Goal: Information Seeking & Learning: Understand process/instructions

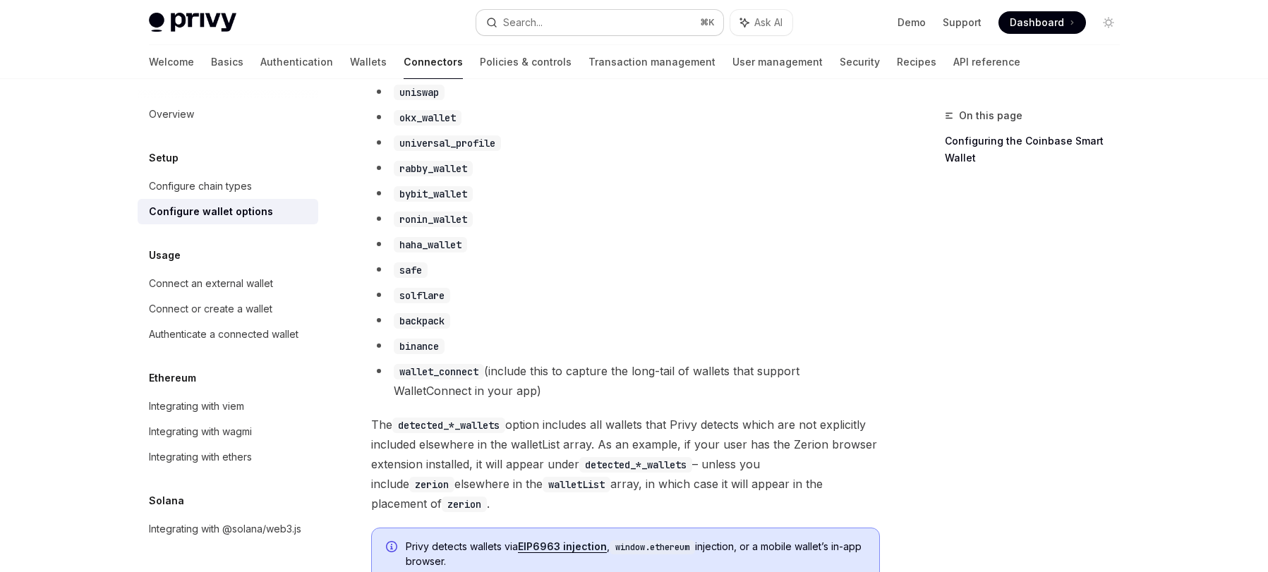
scroll to position [1466, 0]
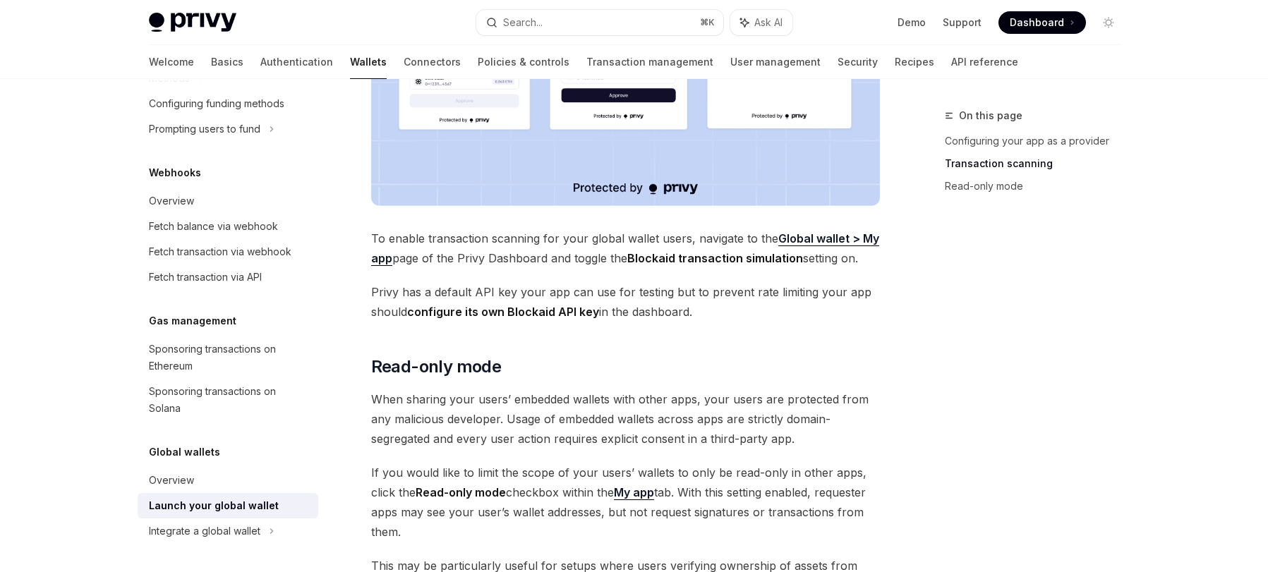
scroll to position [1230, 0]
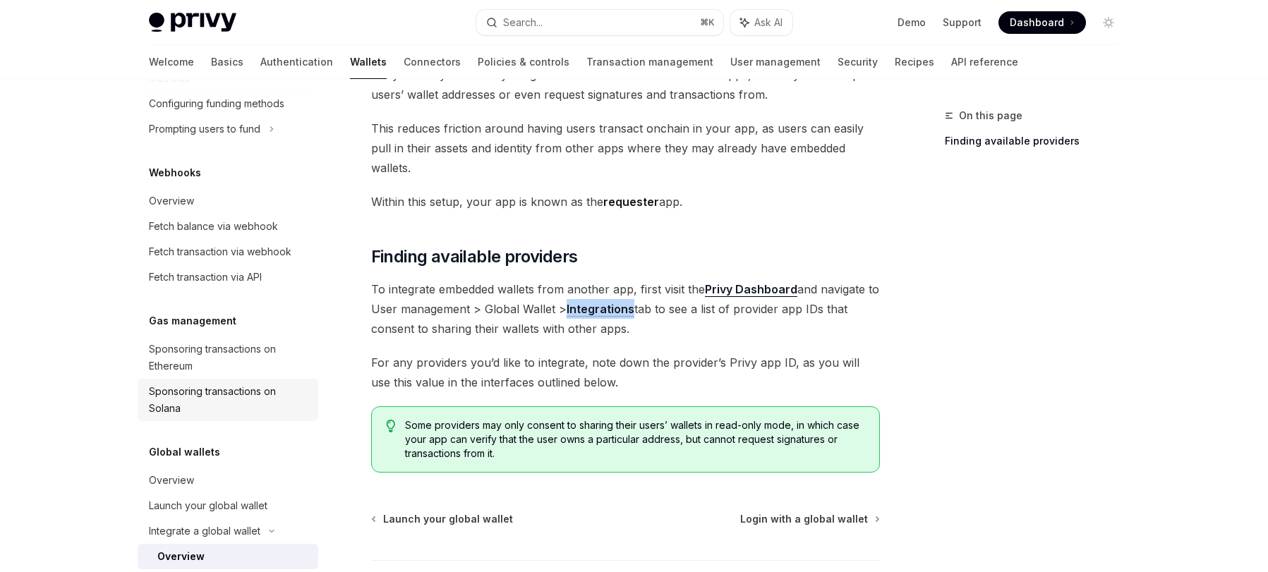
scroll to position [816, 0]
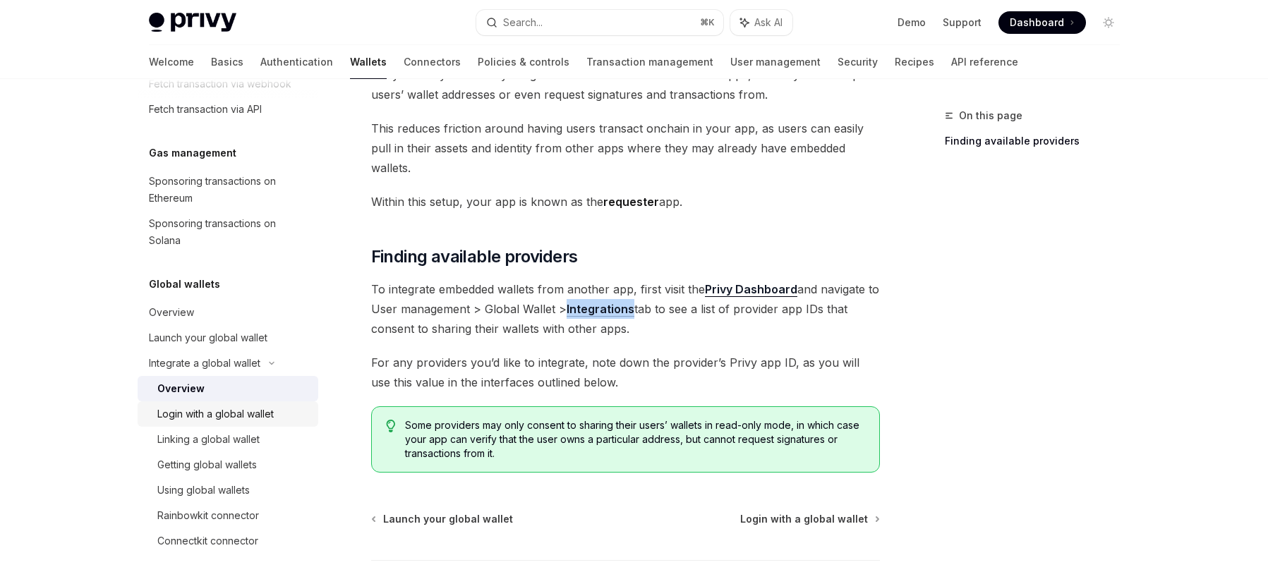
click at [250, 413] on div "Login with a global wallet" at bounding box center [215, 414] width 116 height 17
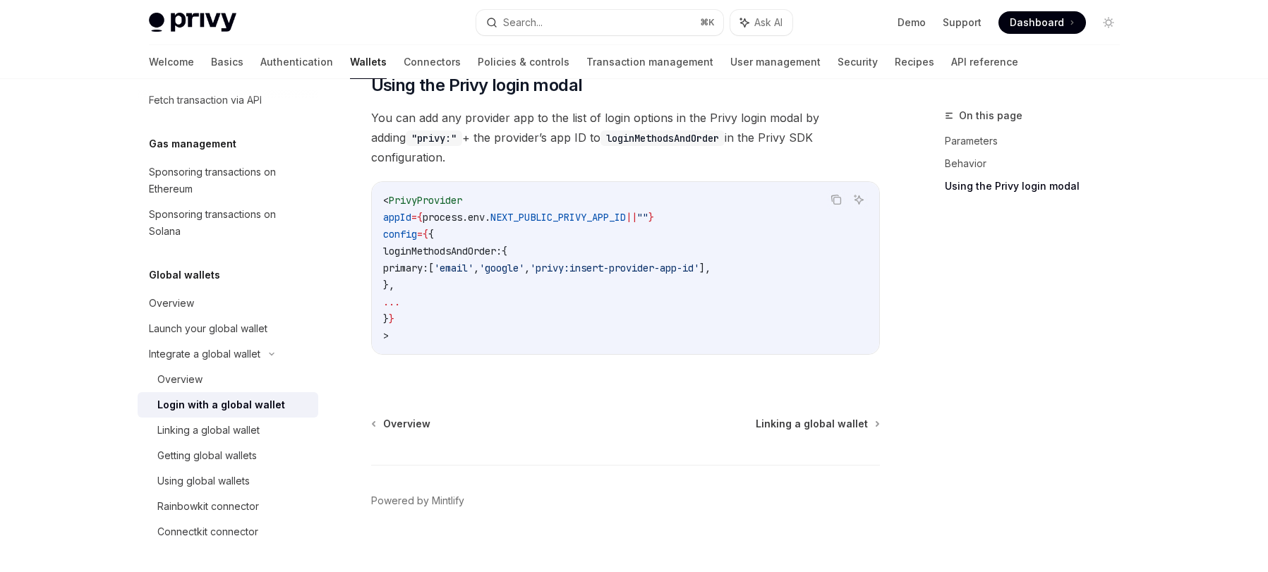
scroll to position [826, 0]
click at [260, 429] on div "Linking a global wallet" at bounding box center [233, 429] width 152 height 17
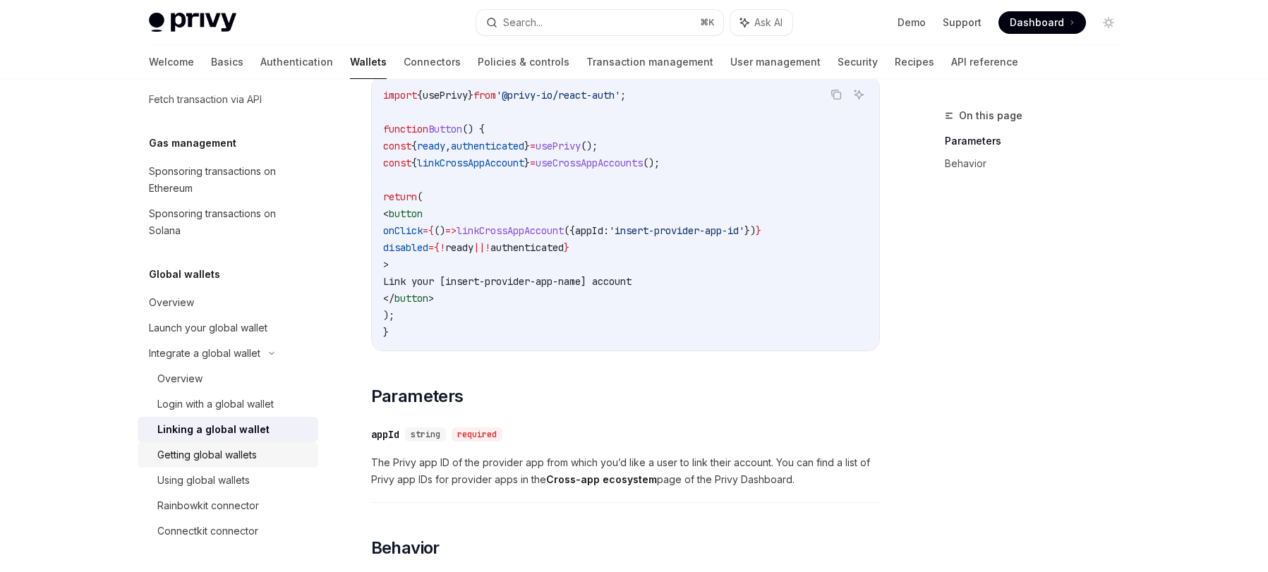
scroll to position [212, 0]
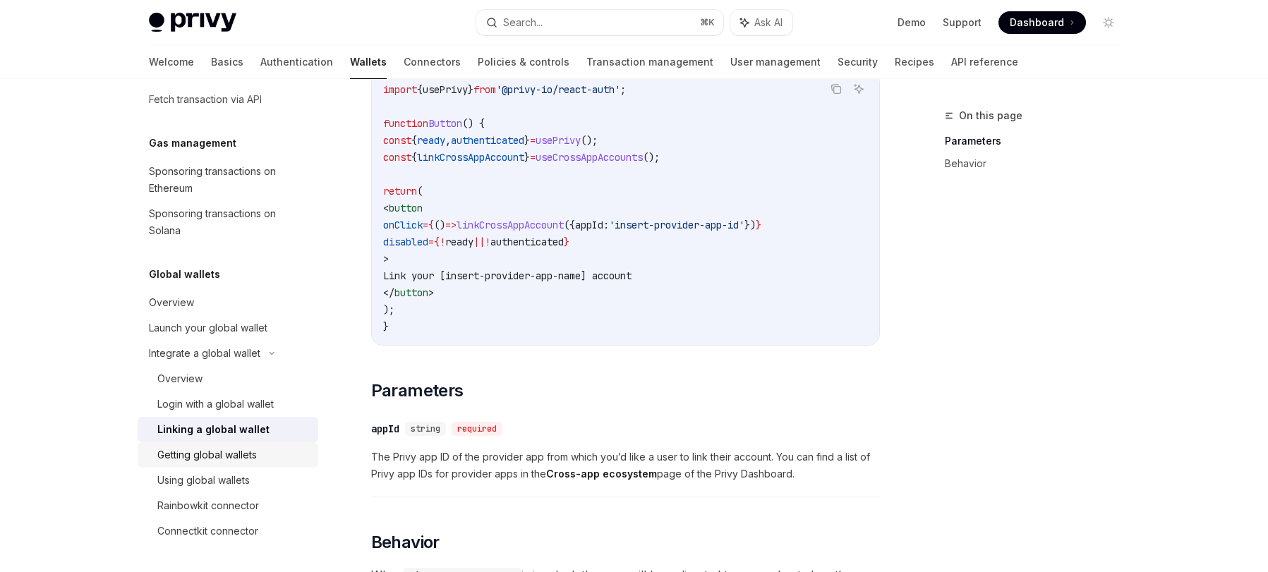
click at [193, 461] on div "Getting global wallets" at bounding box center [206, 454] width 99 height 17
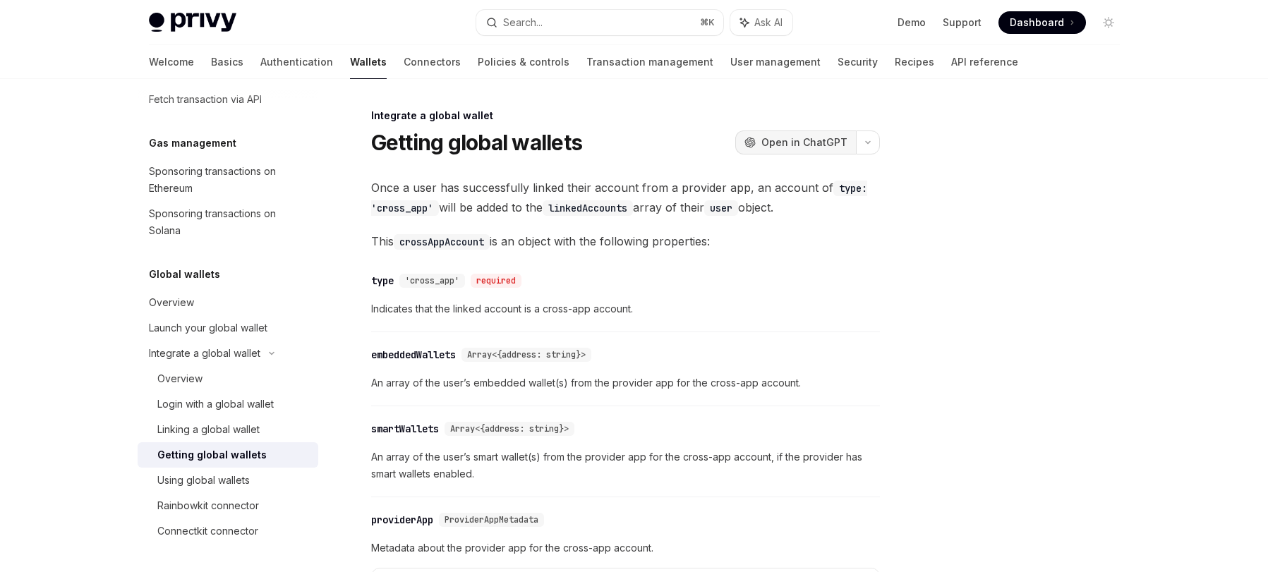
click at [822, 142] on span "Open in ChatGPT" at bounding box center [804, 142] width 86 height 14
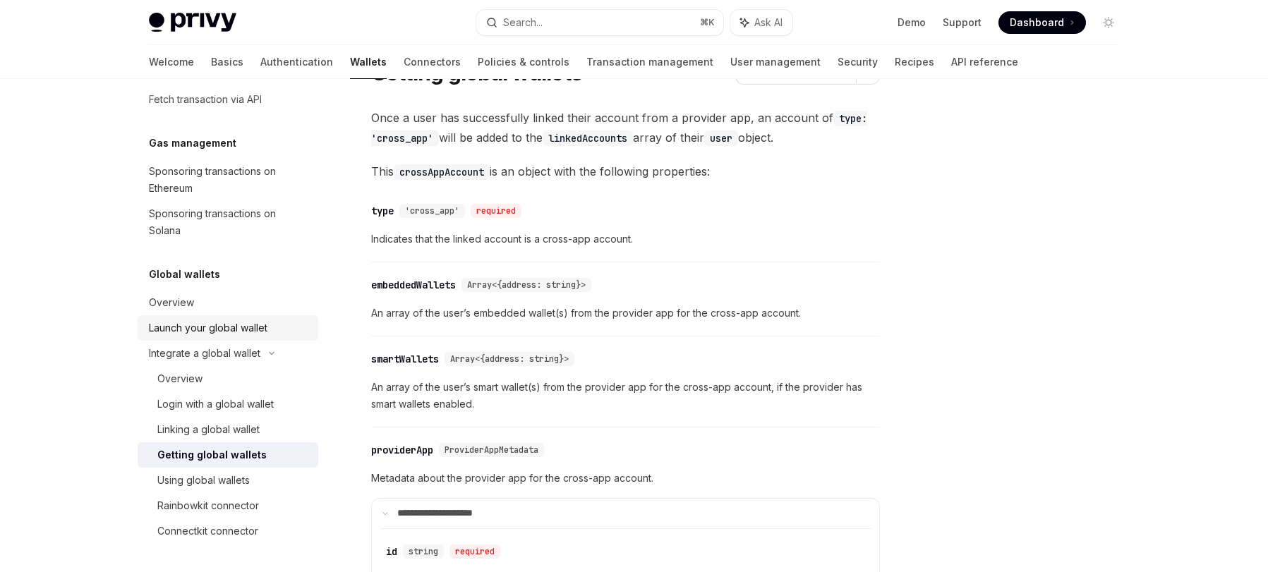
scroll to position [100, 0]
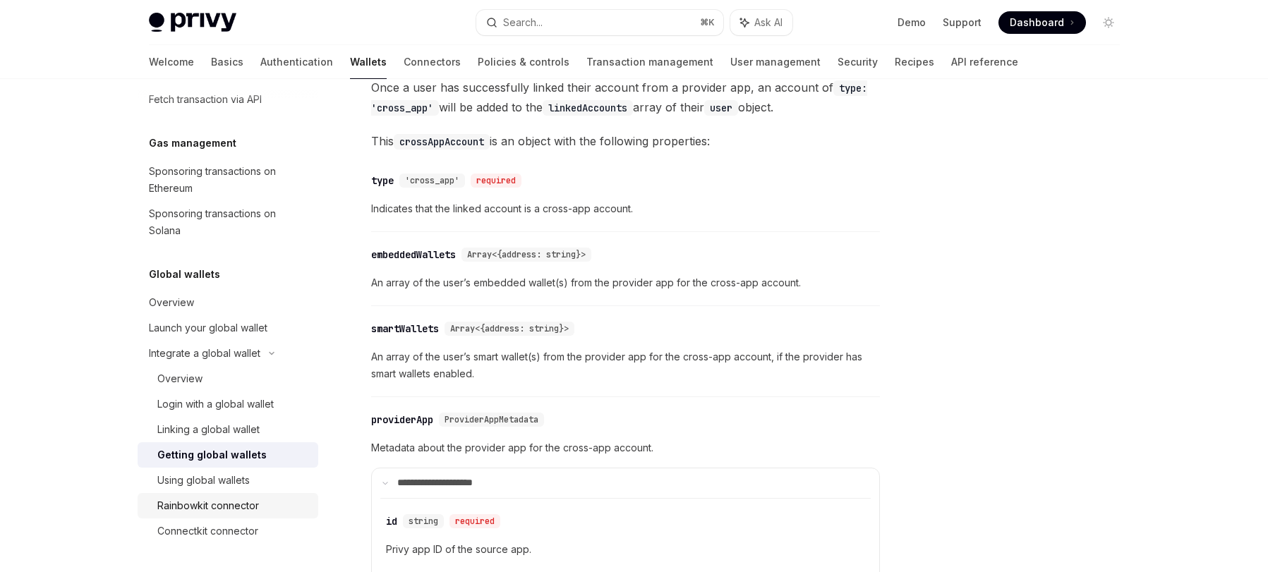
click at [232, 511] on div "Rainbowkit connector" at bounding box center [208, 505] width 102 height 17
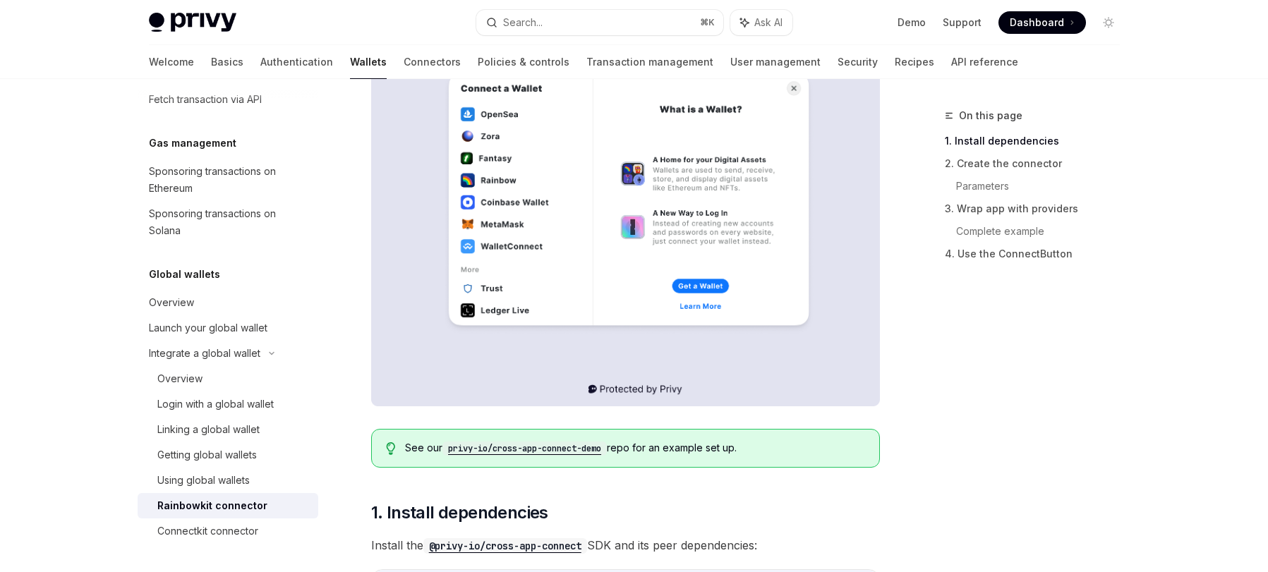
scroll to position [493, 0]
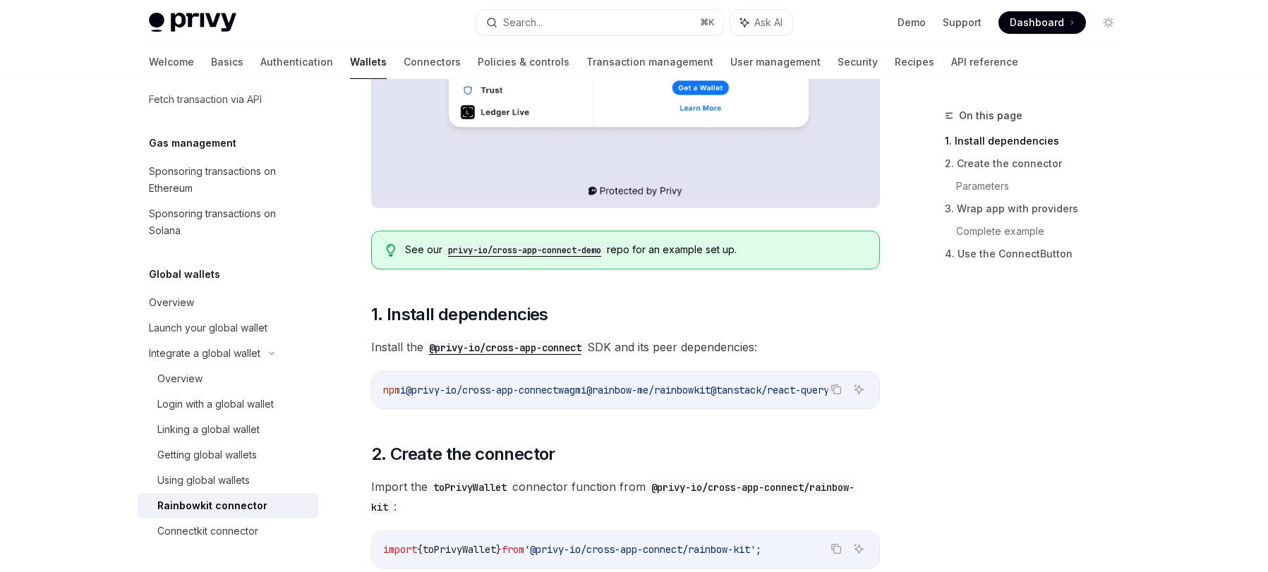
drag, startPoint x: 724, startPoint y: 407, endPoint x: 834, endPoint y: 399, distance: 111.0
click at [834, 399] on div "npm i @privy-io/cross-app-connect wagmi @rainbow-me/rainbowkit @tanstack/react-…" at bounding box center [625, 390] width 507 height 37
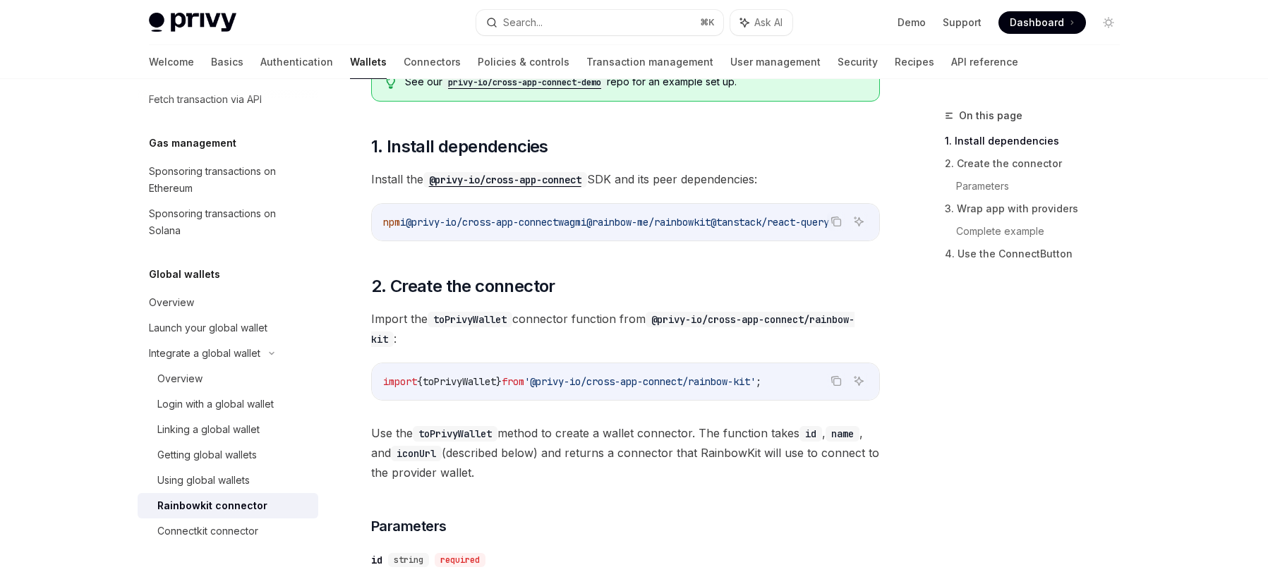
scroll to position [770, 0]
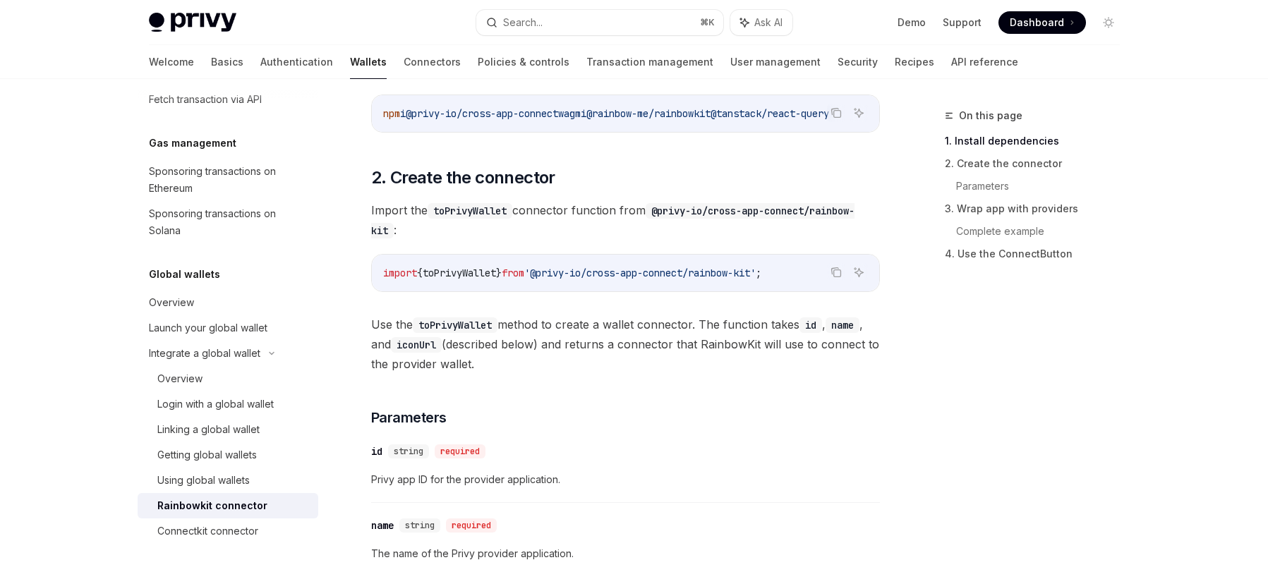
click at [482, 279] on span "toPrivyWallet" at bounding box center [459, 273] width 73 height 13
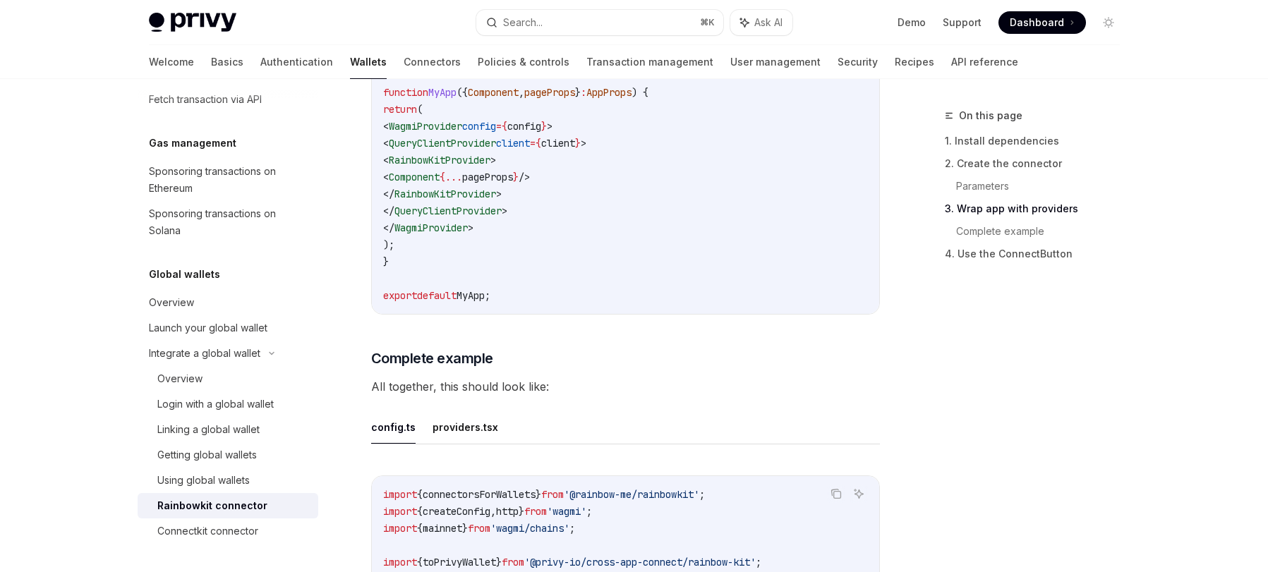
scroll to position [2405, 0]
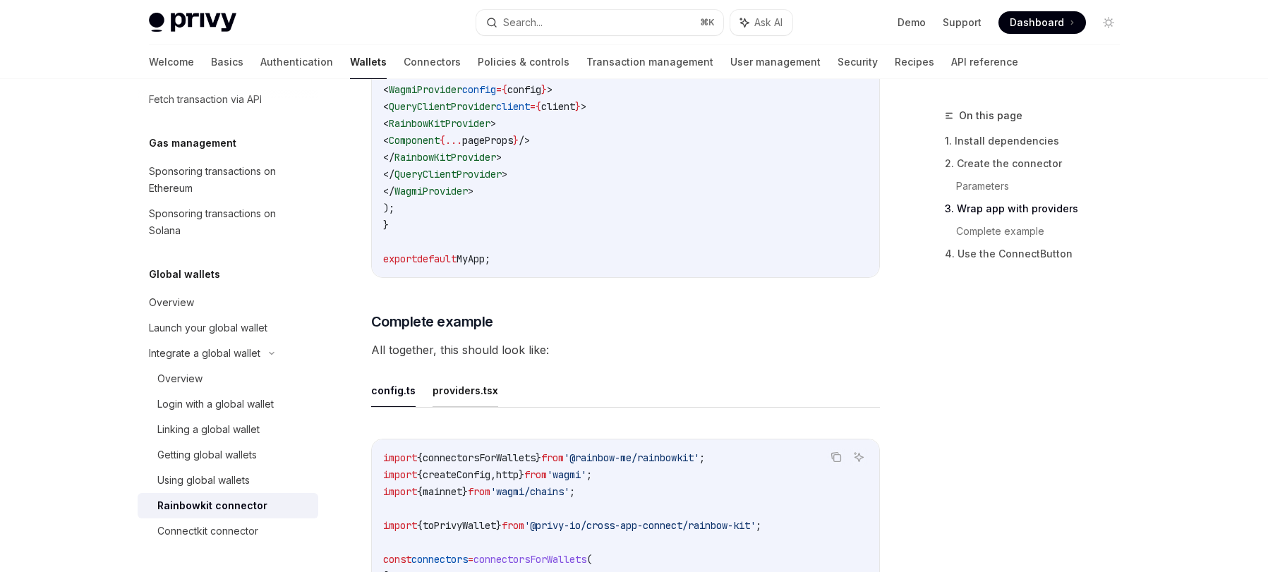
click at [481, 407] on button "providers.tsx" at bounding box center [465, 390] width 66 height 33
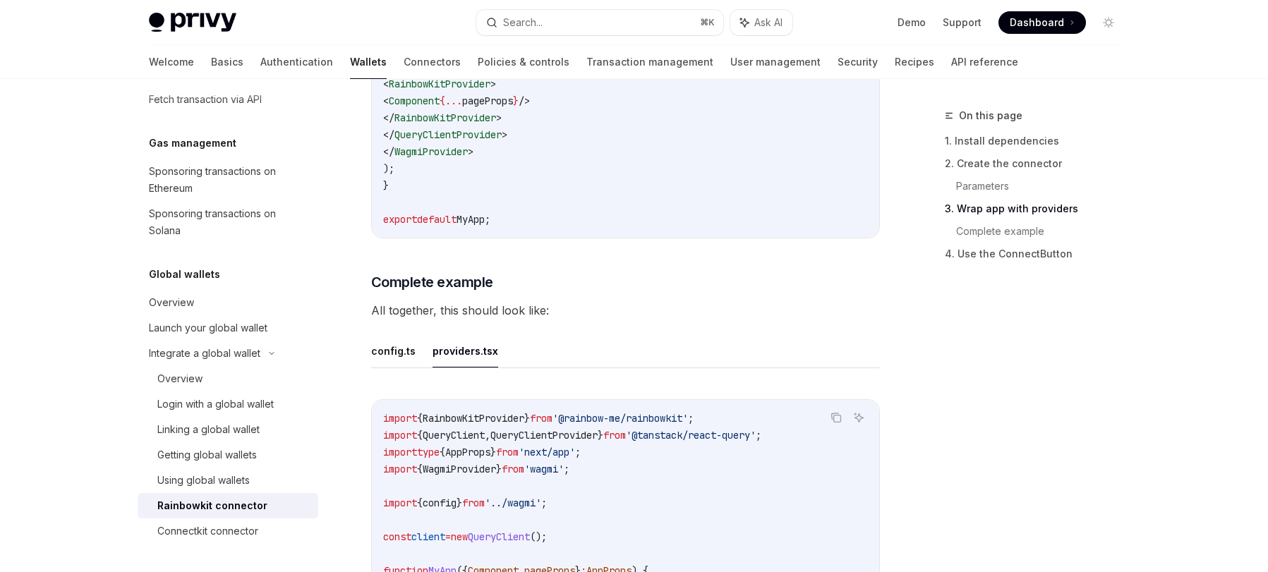
scroll to position [2637, 0]
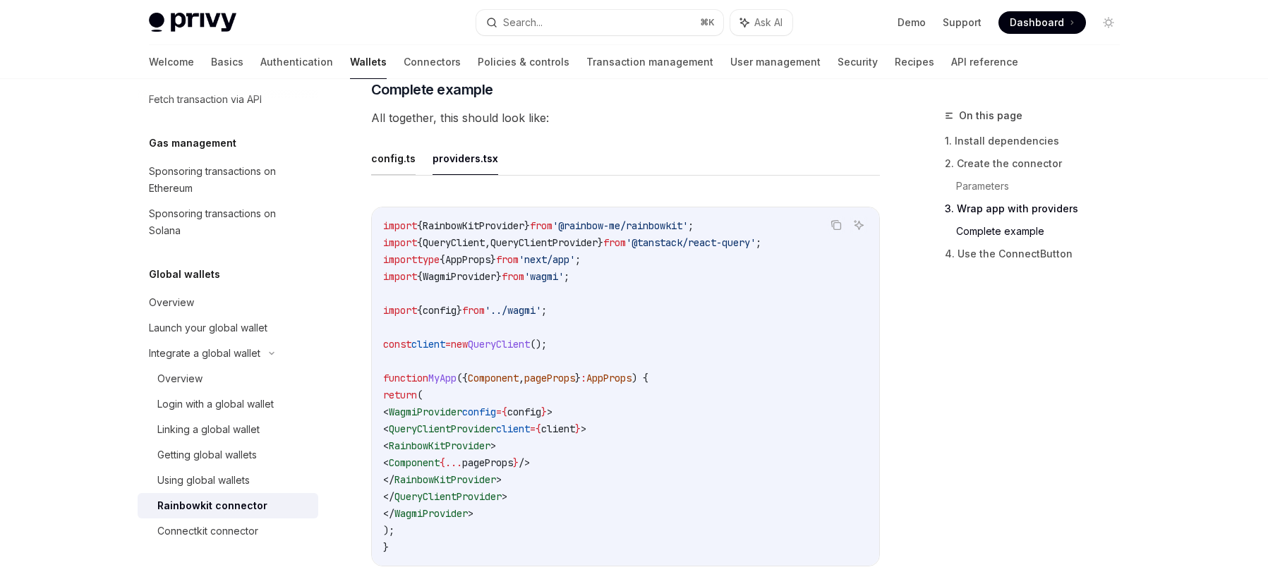
click at [411, 175] on button "config.ts" at bounding box center [393, 158] width 44 height 33
type textarea "*"
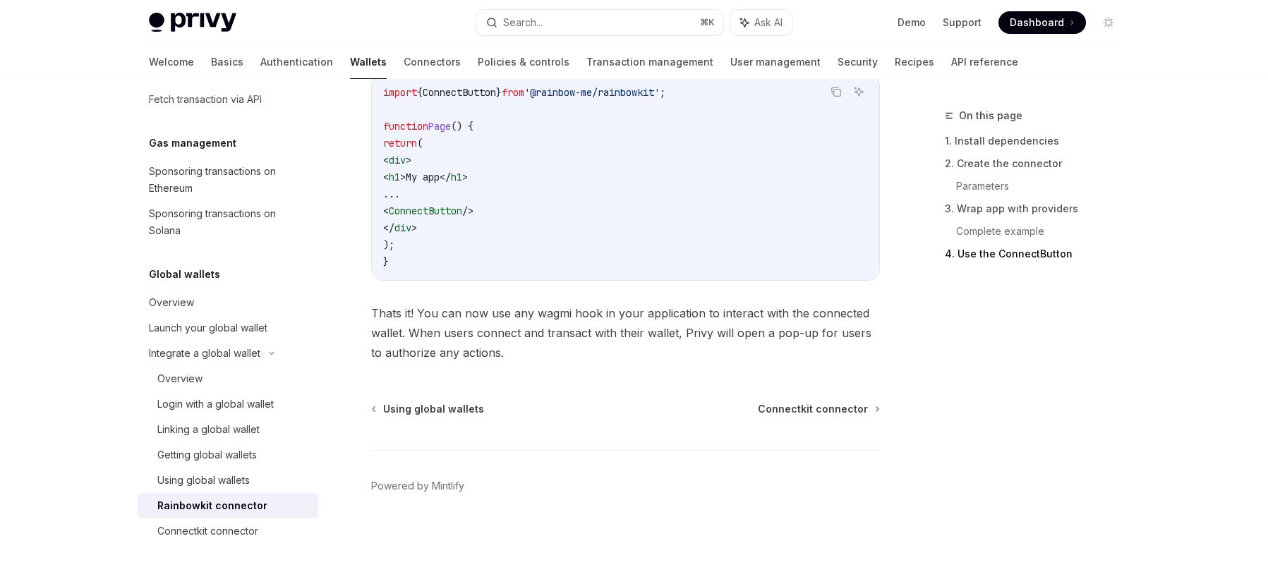
scroll to position [3479, 0]
